Goal: Task Accomplishment & Management: Use online tool/utility

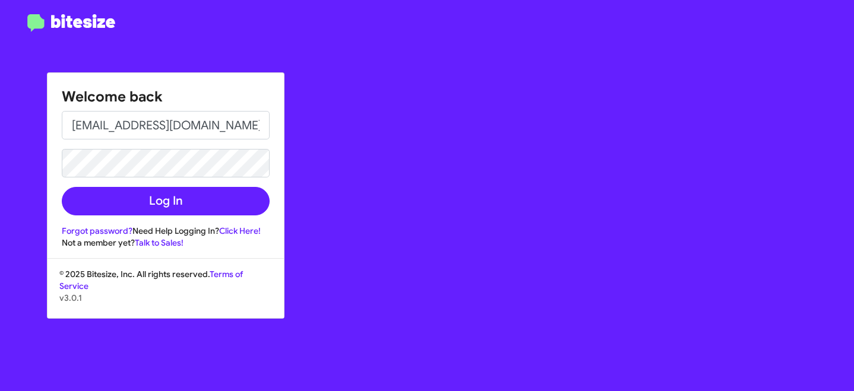
type input "[EMAIL_ADDRESS][DOMAIN_NAME]"
click at [62, 187] on button "Log In" at bounding box center [166, 201] width 208 height 28
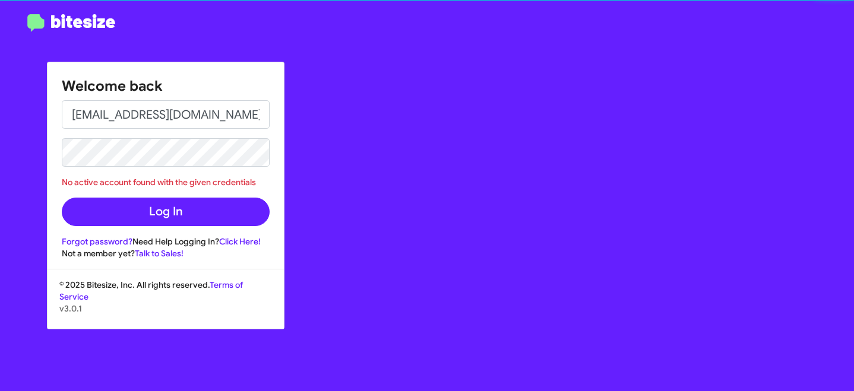
click at [63, 157] on form "[EMAIL_ADDRESS][DOMAIN_NAME] No active account found with the given credentials…" at bounding box center [166, 163] width 208 height 126
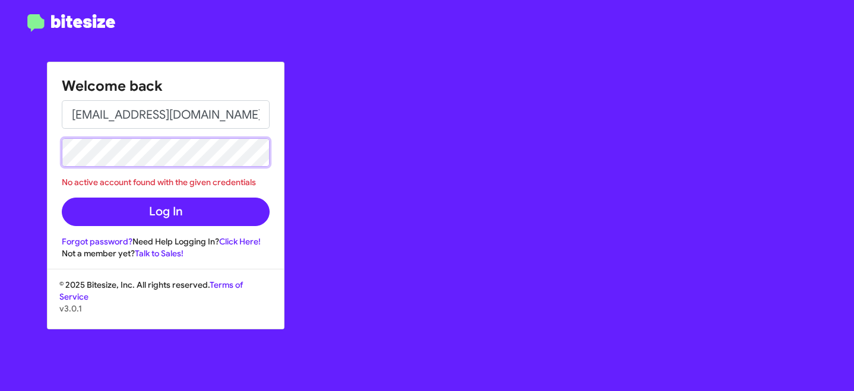
drag, startPoint x: 149, startPoint y: 179, endPoint x: 43, endPoint y: 148, distance: 110.7
click at [43, 148] on div "Welcome back [EMAIL_ADDRESS][DOMAIN_NAME] No active account found with the give…" at bounding box center [427, 195] width 854 height 391
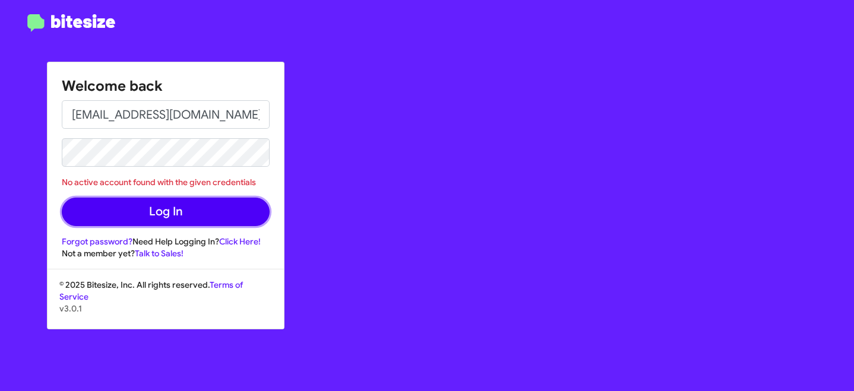
click at [164, 219] on button "Log In" at bounding box center [166, 212] width 208 height 28
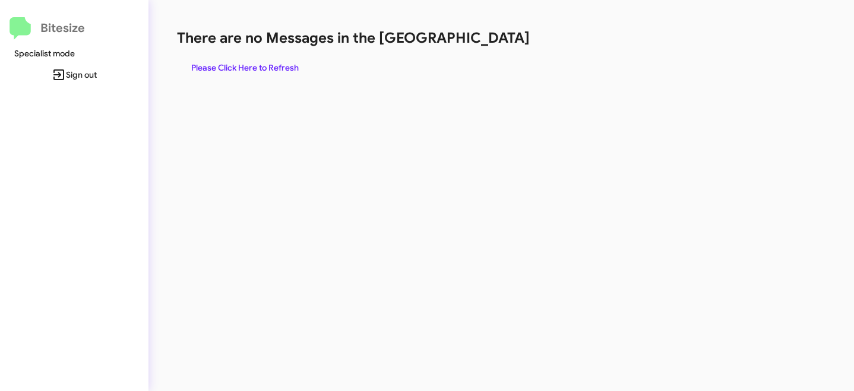
click at [248, 66] on span "Please Click Here to Refresh" at bounding box center [244, 67] width 107 height 21
click at [258, 72] on span "Please Click Here to Refresh" at bounding box center [244, 67] width 107 height 21
click at [274, 71] on span "Please Click Here to Refresh" at bounding box center [244, 67] width 107 height 21
click at [275, 64] on span "Please Click Here to Refresh" at bounding box center [244, 67] width 107 height 21
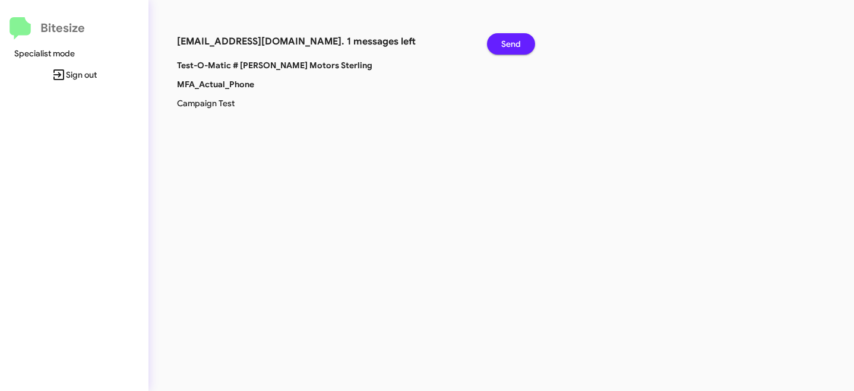
click at [516, 49] on span "Send" at bounding box center [511, 43] width 20 height 21
click at [501, 51] on span "Send" at bounding box center [511, 43] width 20 height 21
